Goal: Share content

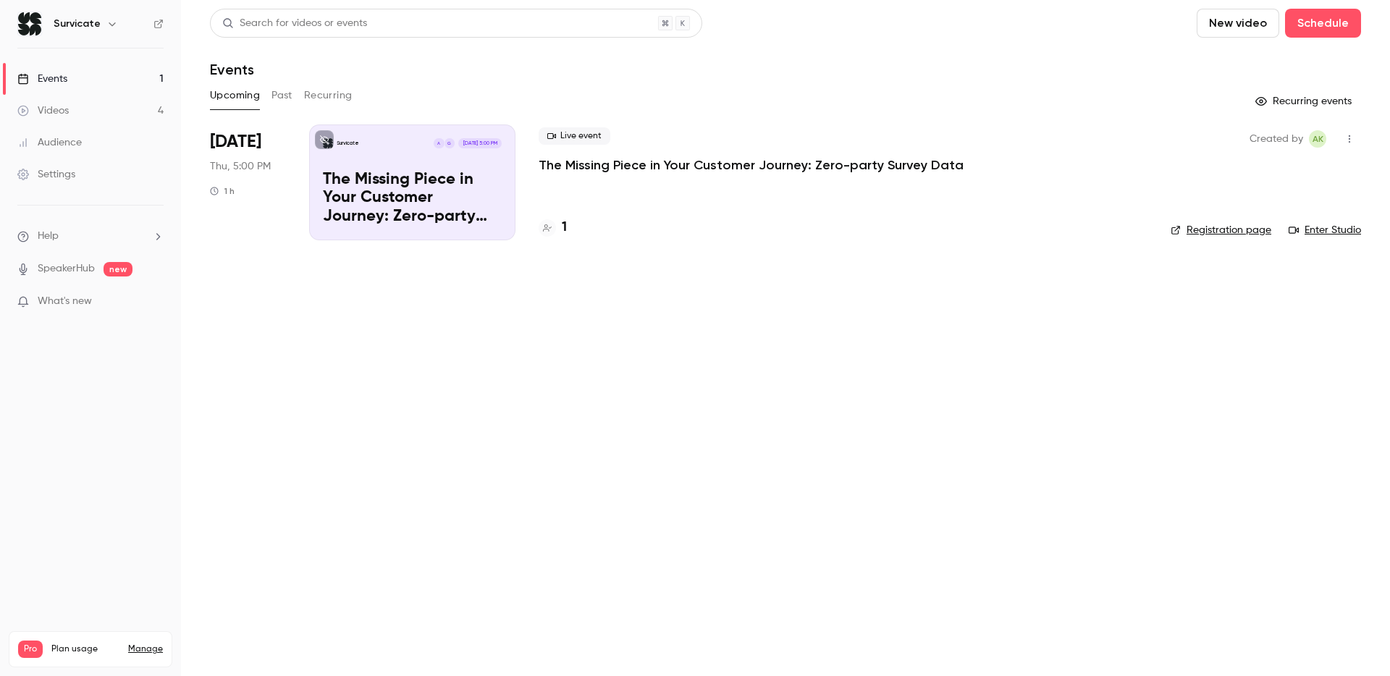
click at [474, 224] on p "The Missing Piece in Your Customer Journey: Zero-party Survey Data" at bounding box center [412, 199] width 179 height 56
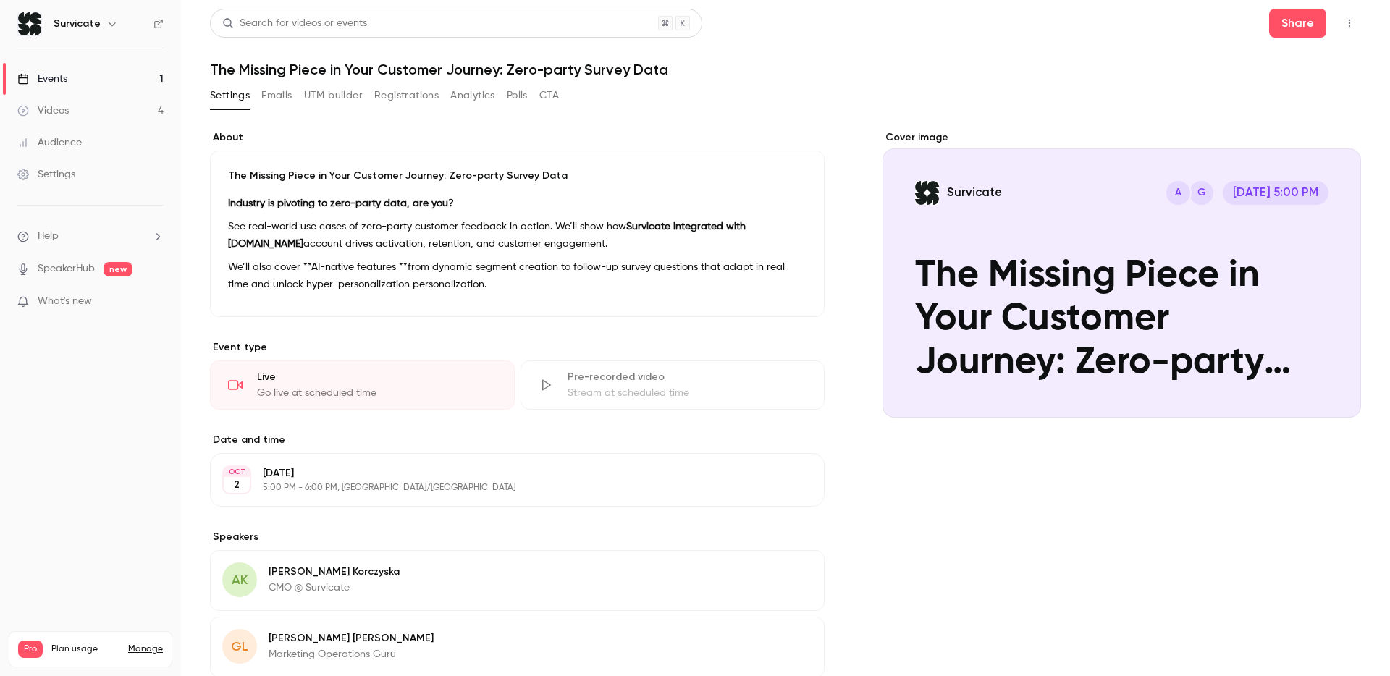
click at [429, 99] on button "Registrations" at bounding box center [406, 95] width 64 height 23
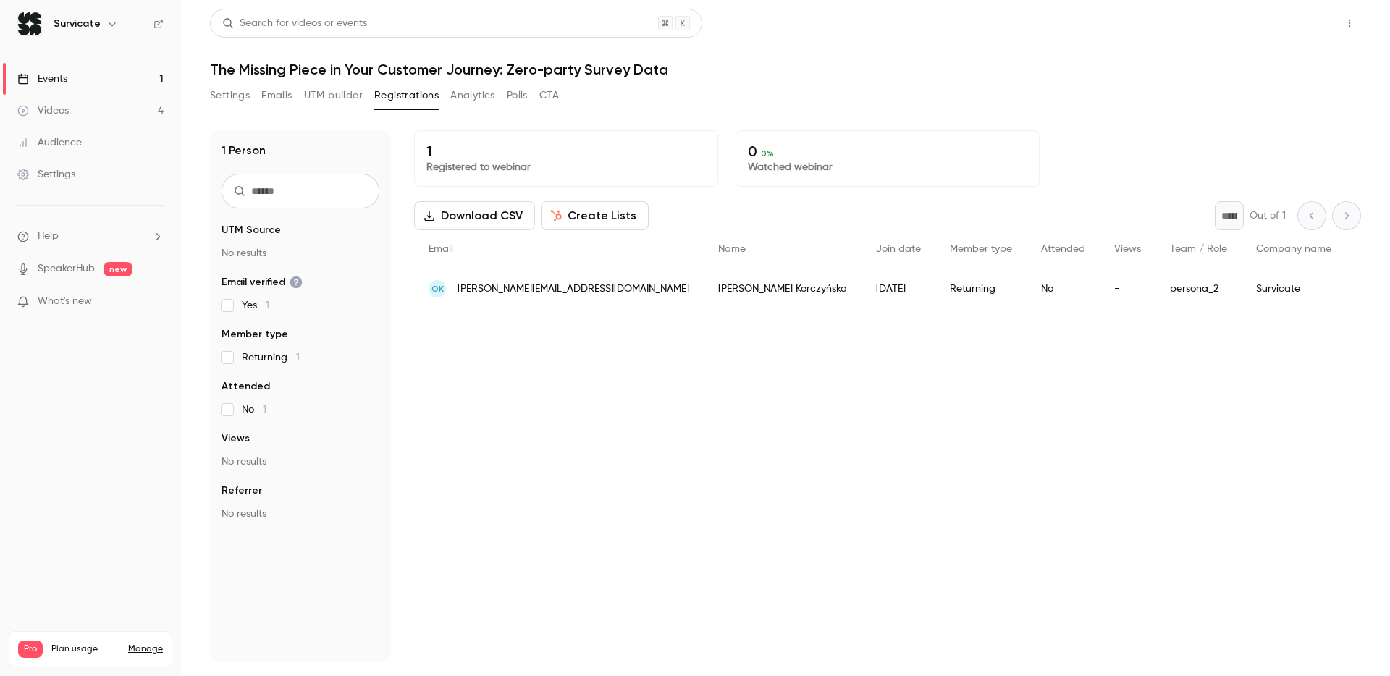
click at [1296, 24] on button "Share" at bounding box center [1297, 23] width 57 height 29
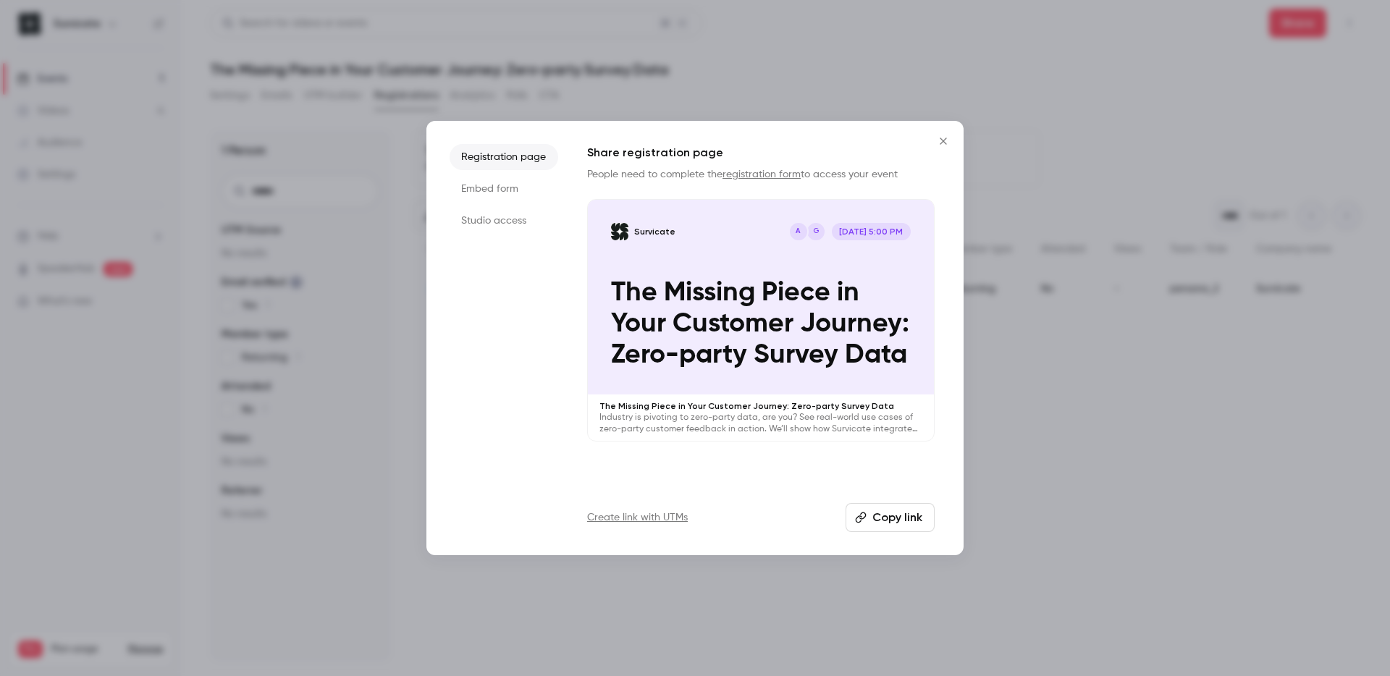
click at [497, 176] on li "Embed form" at bounding box center [504, 189] width 109 height 26
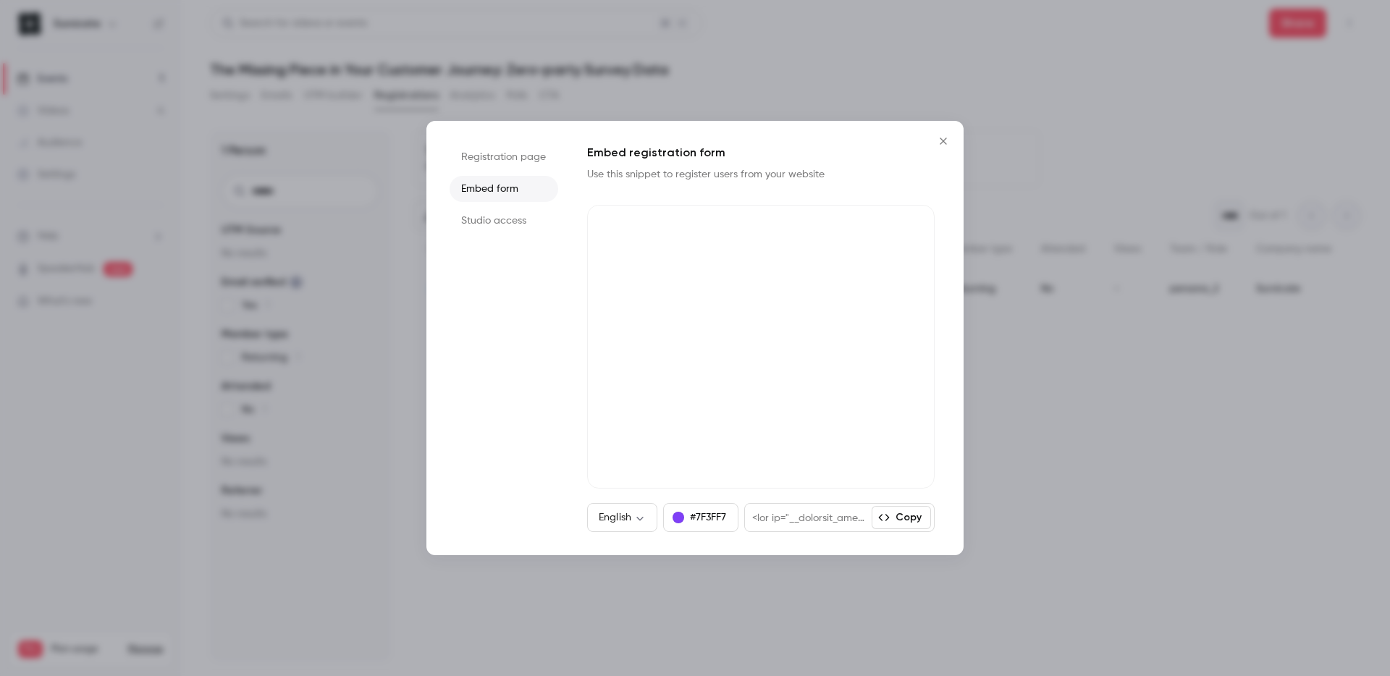
click at [887, 517] on icon "button" at bounding box center [884, 518] width 12 height 12
